Goal: Task Accomplishment & Management: Manage account settings

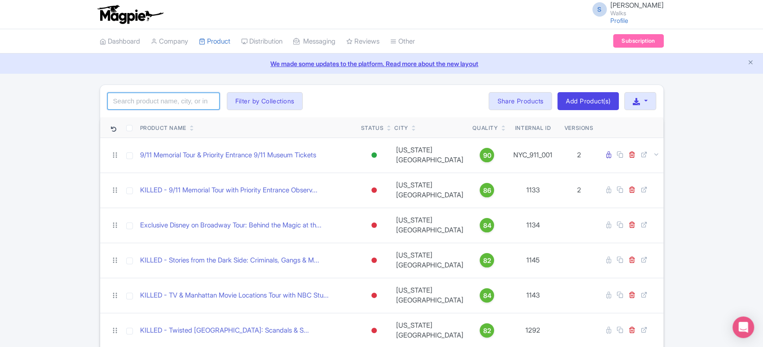
click at [186, 102] on input "search" at bounding box center [163, 101] width 112 height 17
type input "niagara"
click button "Search" at bounding box center [0, 0] width 0 height 0
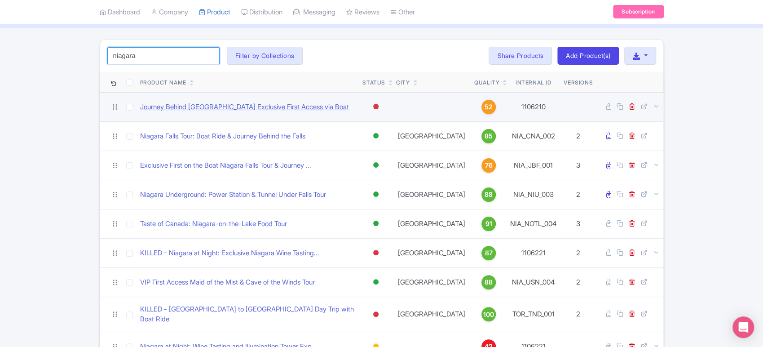
scroll to position [50, 0]
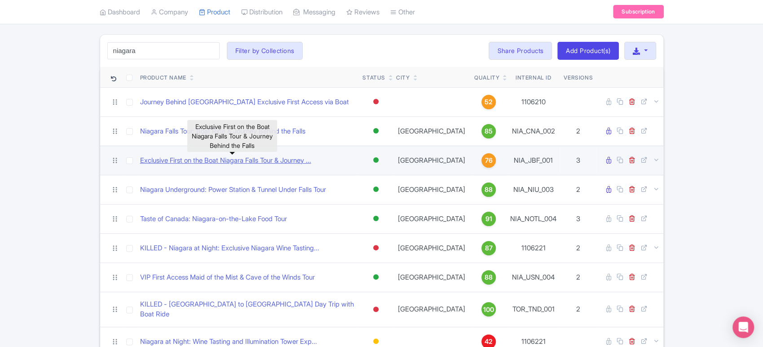
click at [223, 158] on link "Exclusive First on the Boat Niagara Falls Tour & Journey ..." at bounding box center [225, 160] width 171 height 10
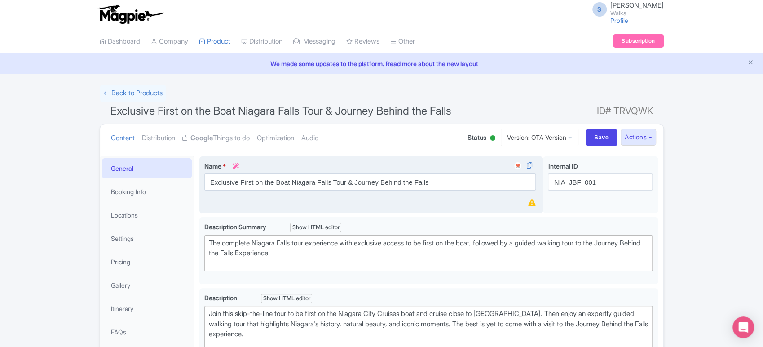
click at [416, 171] on div "Name * i Exclusive First on the Boat Niagara Falls Tour & Journey Behind the Fa…" at bounding box center [370, 175] width 332 height 29
click at [416, 175] on input "Exclusive First on the Boat Niagara Falls Tour & Journey Behind the Falls" at bounding box center [370, 181] width 332 height 17
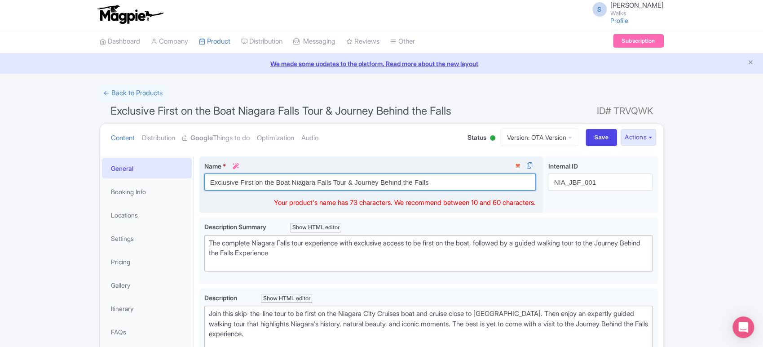
click at [416, 175] on input "Exclusive First on the Boat Niagara Falls Tour & Journey Behind the Falls" at bounding box center [370, 181] width 332 height 17
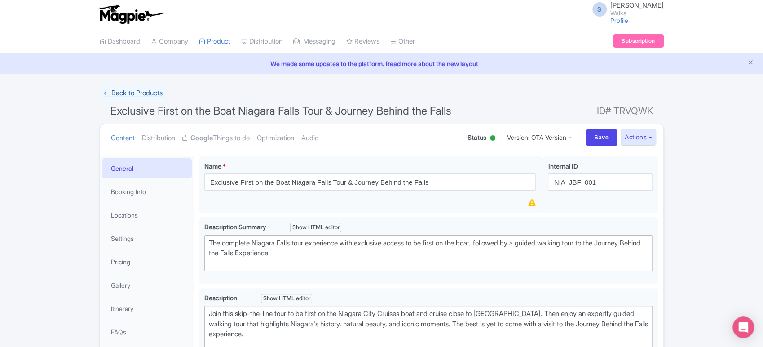
click at [127, 88] on link "← Back to Products" at bounding box center [133, 93] width 66 height 18
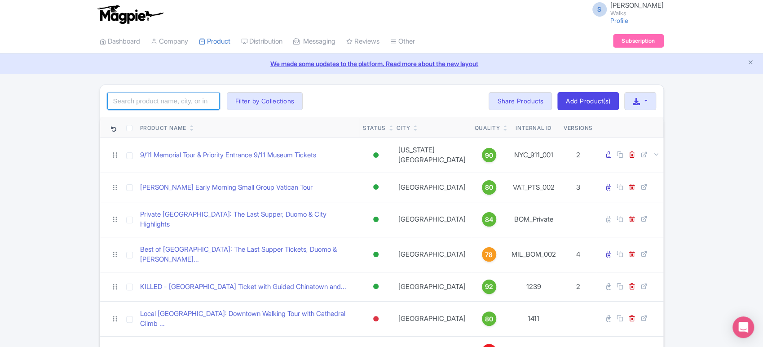
click at [144, 95] on input "search" at bounding box center [163, 101] width 112 height 17
type input "т"
type input "niagara"
click button "Search" at bounding box center [0, 0] width 0 height 0
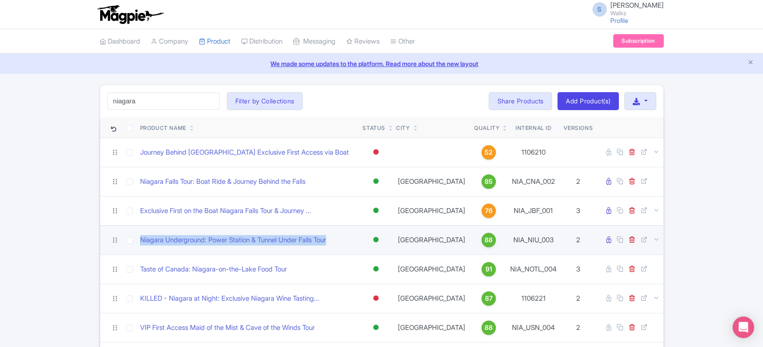
drag, startPoint x: 346, startPoint y: 242, endPoint x: 126, endPoint y: 246, distance: 220.2
click at [126, 246] on tr "Niagara Underground: Power Station & Tunnel Under Falls Tour Active Inactive Bu…" at bounding box center [381, 239] width 563 height 29
copy tr "Niagara Underground: Power Station & Tunnel Under Falls Tour"
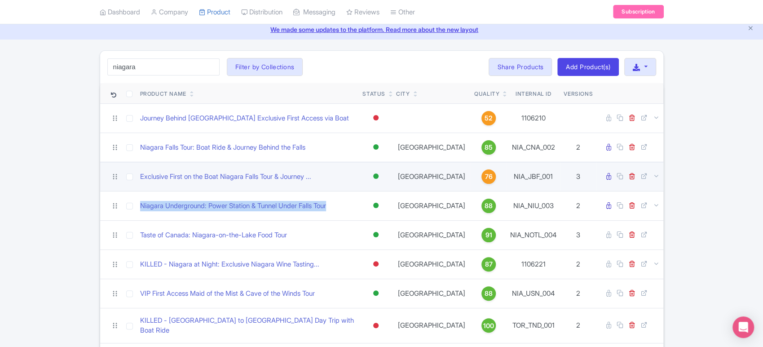
scroll to position [34, 0]
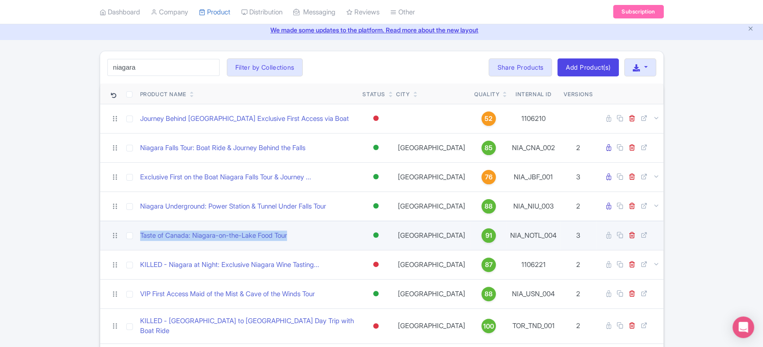
drag, startPoint x: 300, startPoint y: 236, endPoint x: 124, endPoint y: 239, distance: 175.2
click at [124, 239] on tr "Taste of Canada: Niagara-on-the-Lake Food Tour Active Inactive Building Archive…" at bounding box center [381, 235] width 563 height 29
copy tr "Taste of Canada: Niagara-on-the-Lake Food Tour"
